Goal: Transaction & Acquisition: Purchase product/service

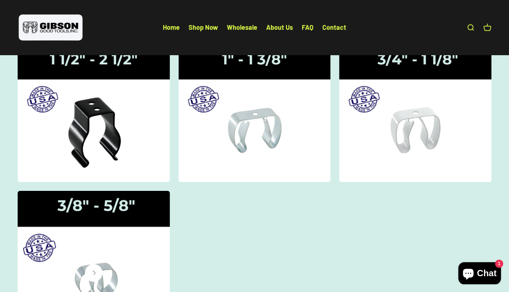
scroll to position [110, 0]
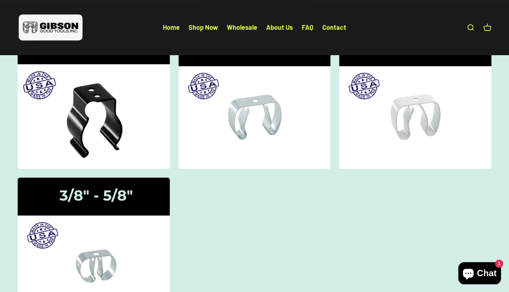
click at [121, 166] on img at bounding box center [93, 98] width 161 height 149
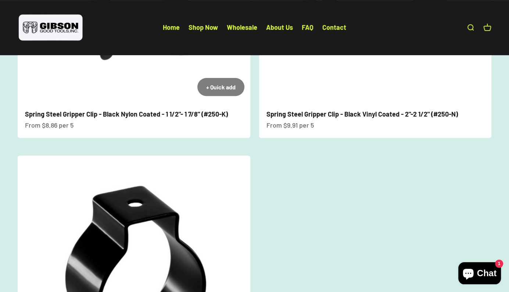
scroll to position [221, 0]
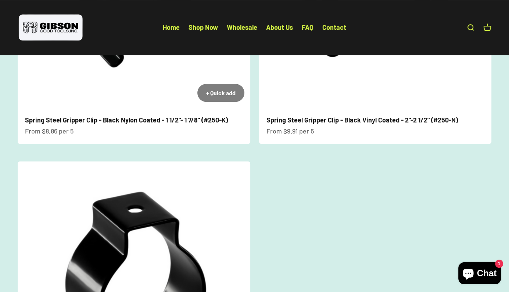
click at [168, 124] on link "Spring Steel Gripper Clip - Black Nylon Coated - 1 1/2"- 1 7/8" (#250-K)" at bounding box center [126, 120] width 203 height 8
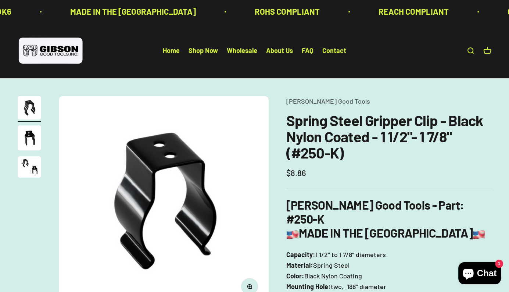
click at [23, 165] on img "Go to item 3" at bounding box center [30, 166] width 24 height 21
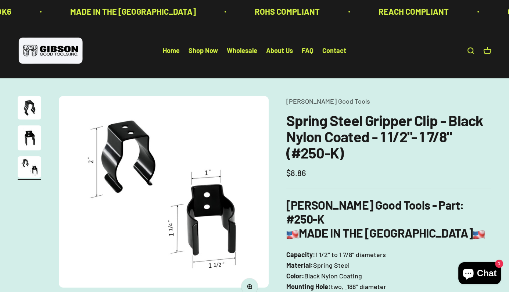
scroll to position [0, 437]
